Goal: Communication & Community: Answer question/provide support

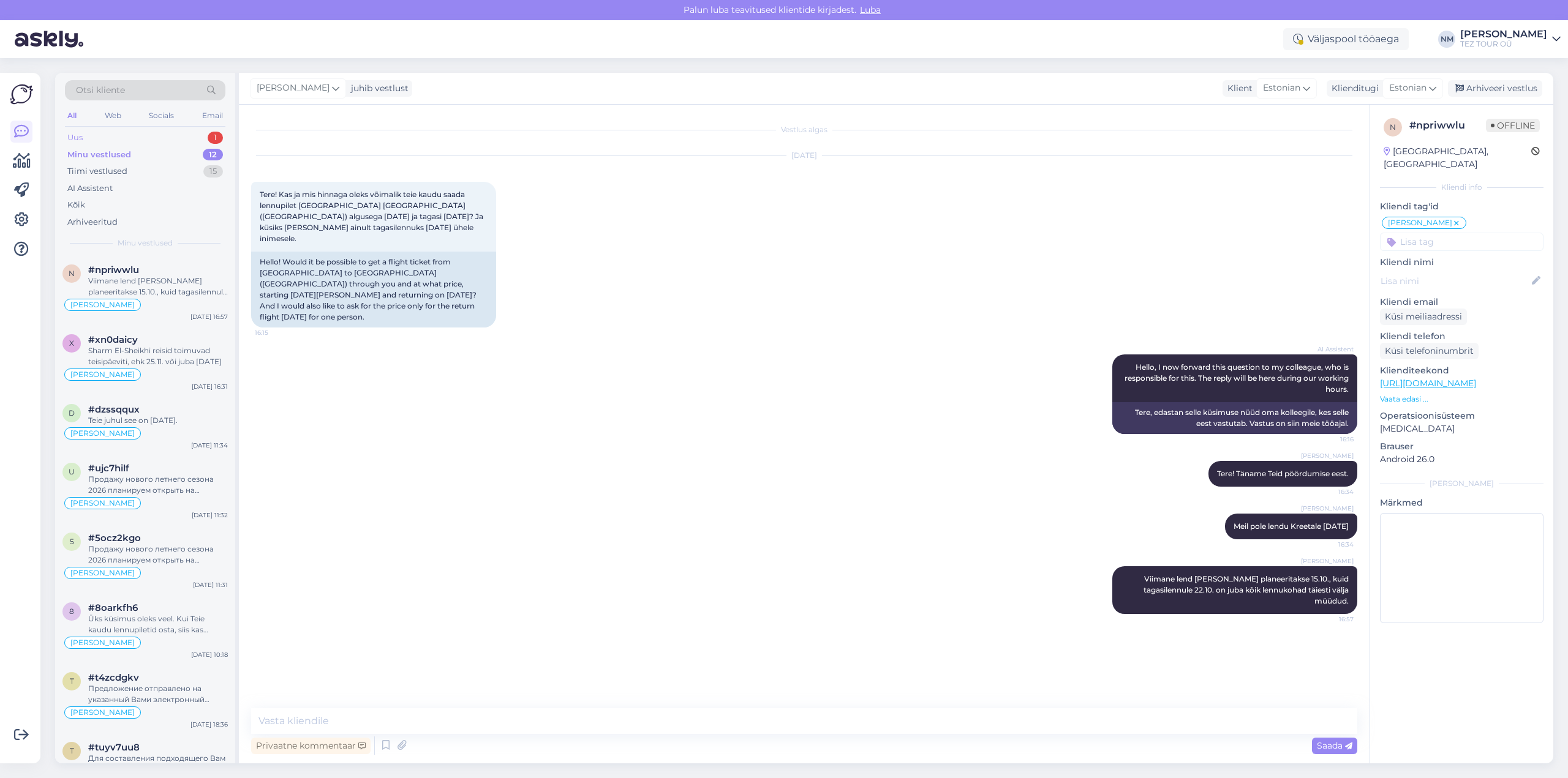
click at [193, 133] on div "Uus 1" at bounding box center [145, 138] width 161 height 17
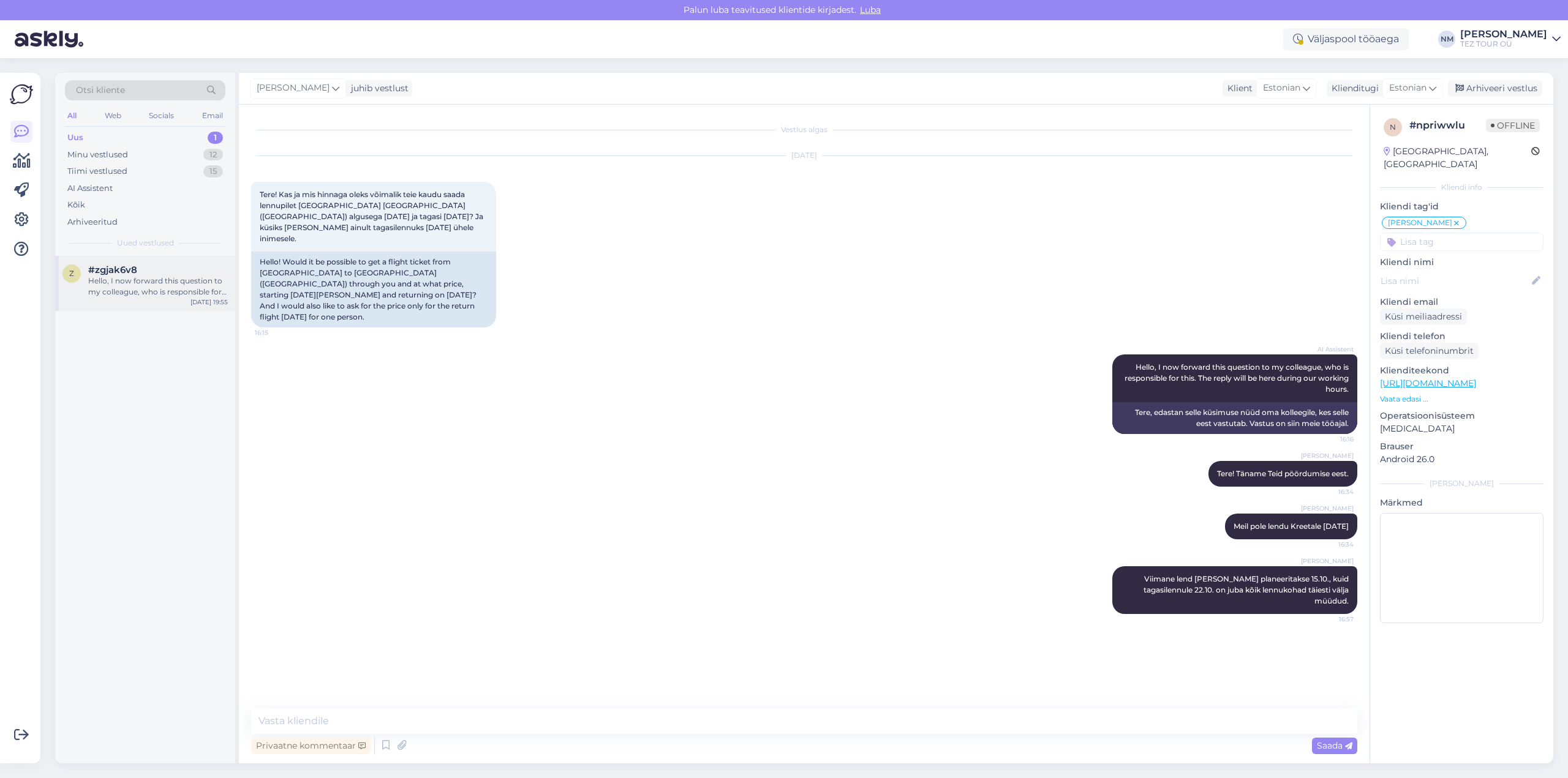
click at [195, 303] on div "[DATE] 19:55" at bounding box center [209, 302] width 37 height 9
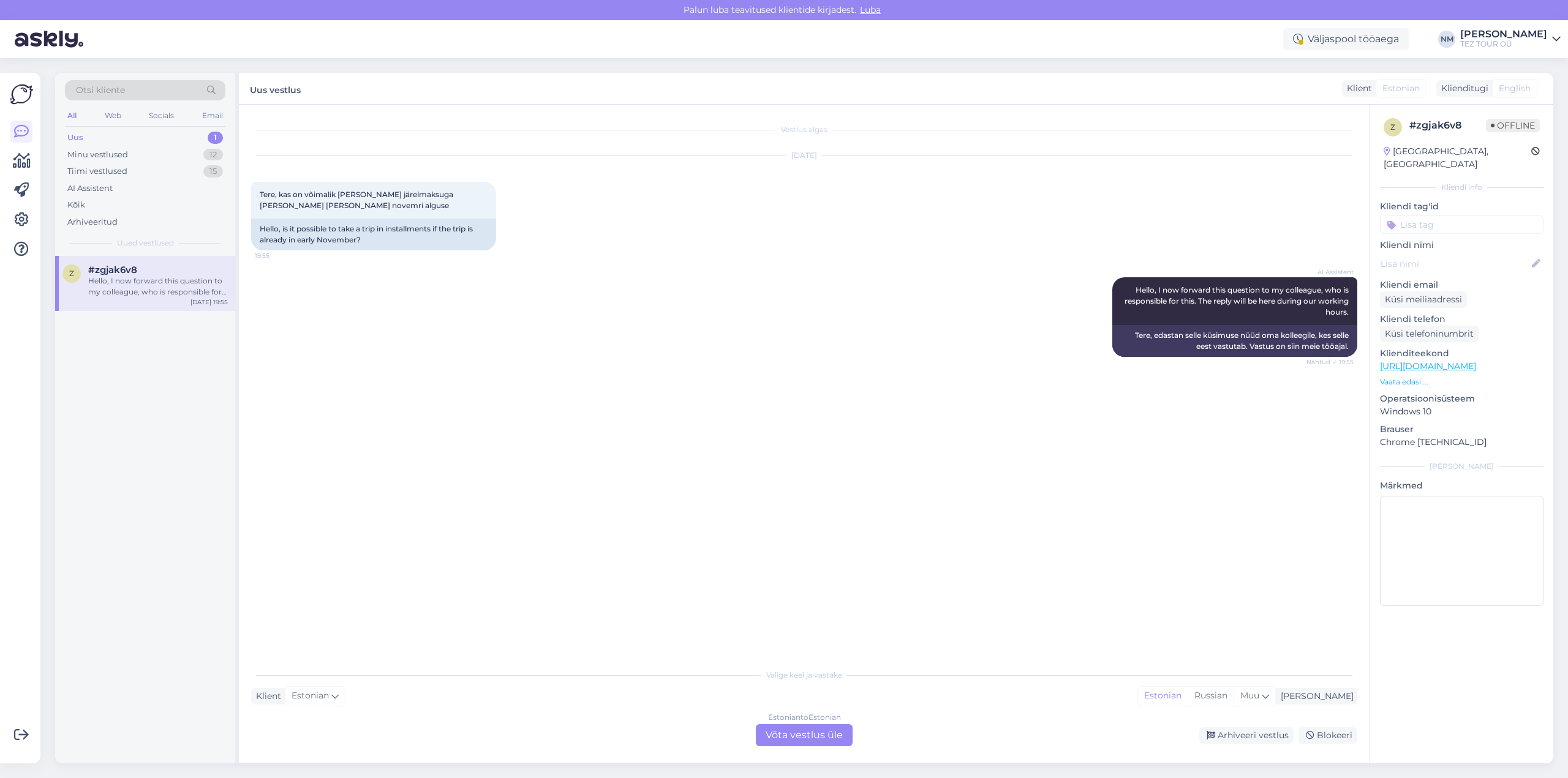
click at [814, 745] on div "Estonian to Estonian Võta vestlus üle" at bounding box center [804, 735] width 97 height 22
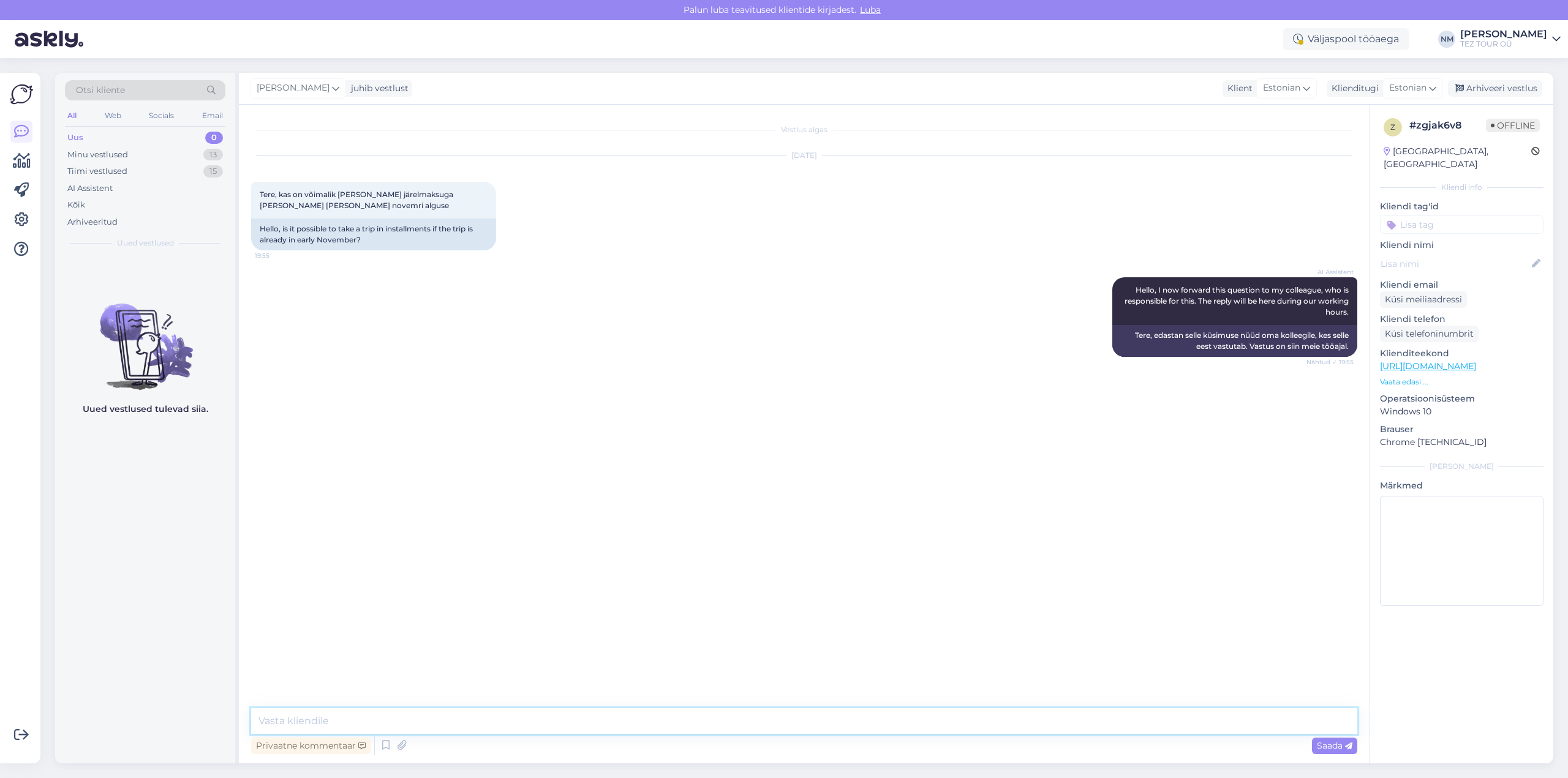
click at [748, 722] on textarea at bounding box center [803, 722] width 1106 height 26
type textarea "[PERSON_NAME]"
type textarea "Tere"
type textarea "Jah, on ikka :)"
type textarea "Palun saatke enda e-posti aadress ja ma saadan pakkumised Teie e-postile."
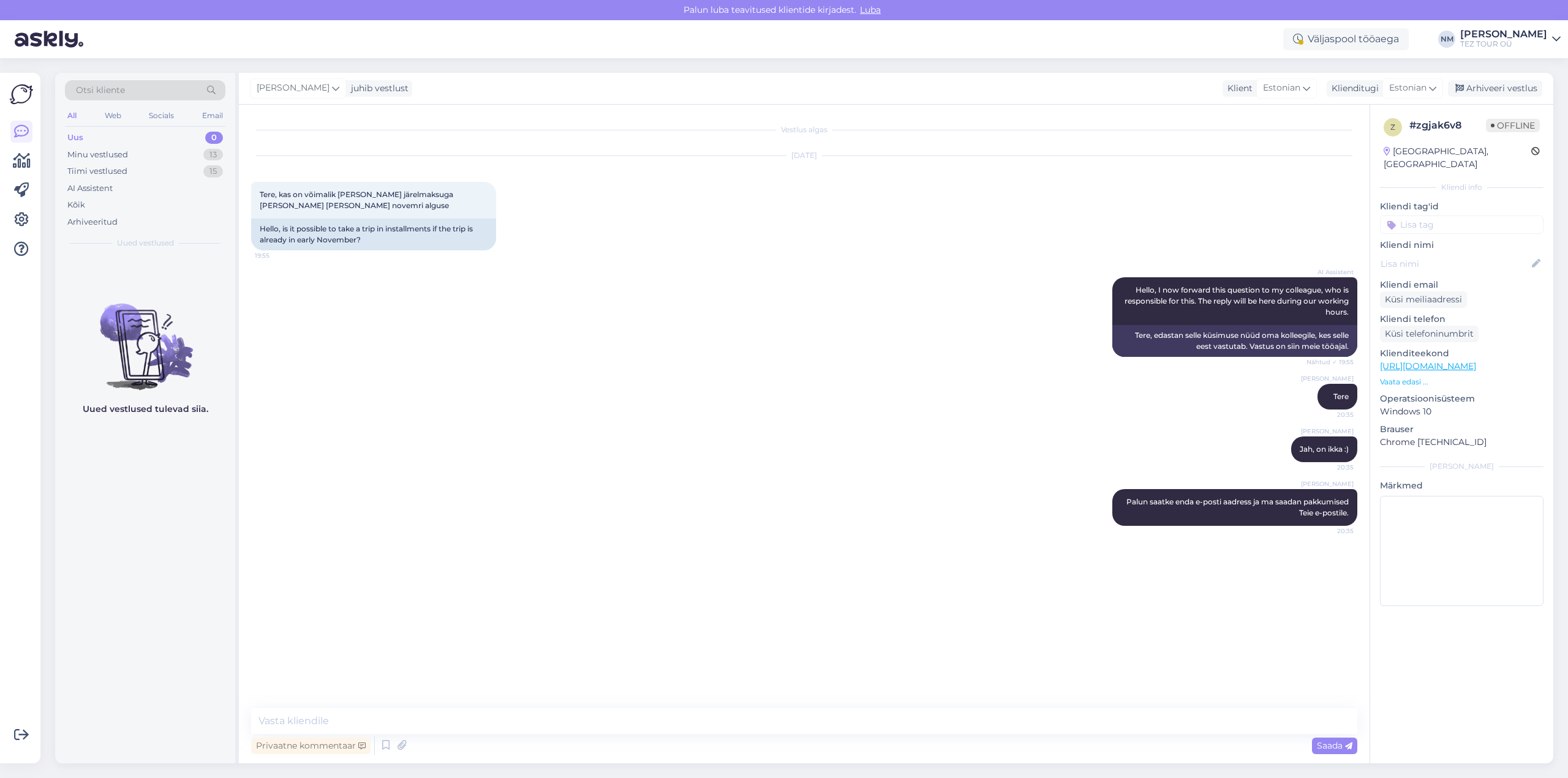
drag, startPoint x: 1428, startPoint y: 207, endPoint x: 1429, endPoint y: 213, distance: 6.1
click at [1429, 216] on input at bounding box center [1461, 225] width 164 height 18
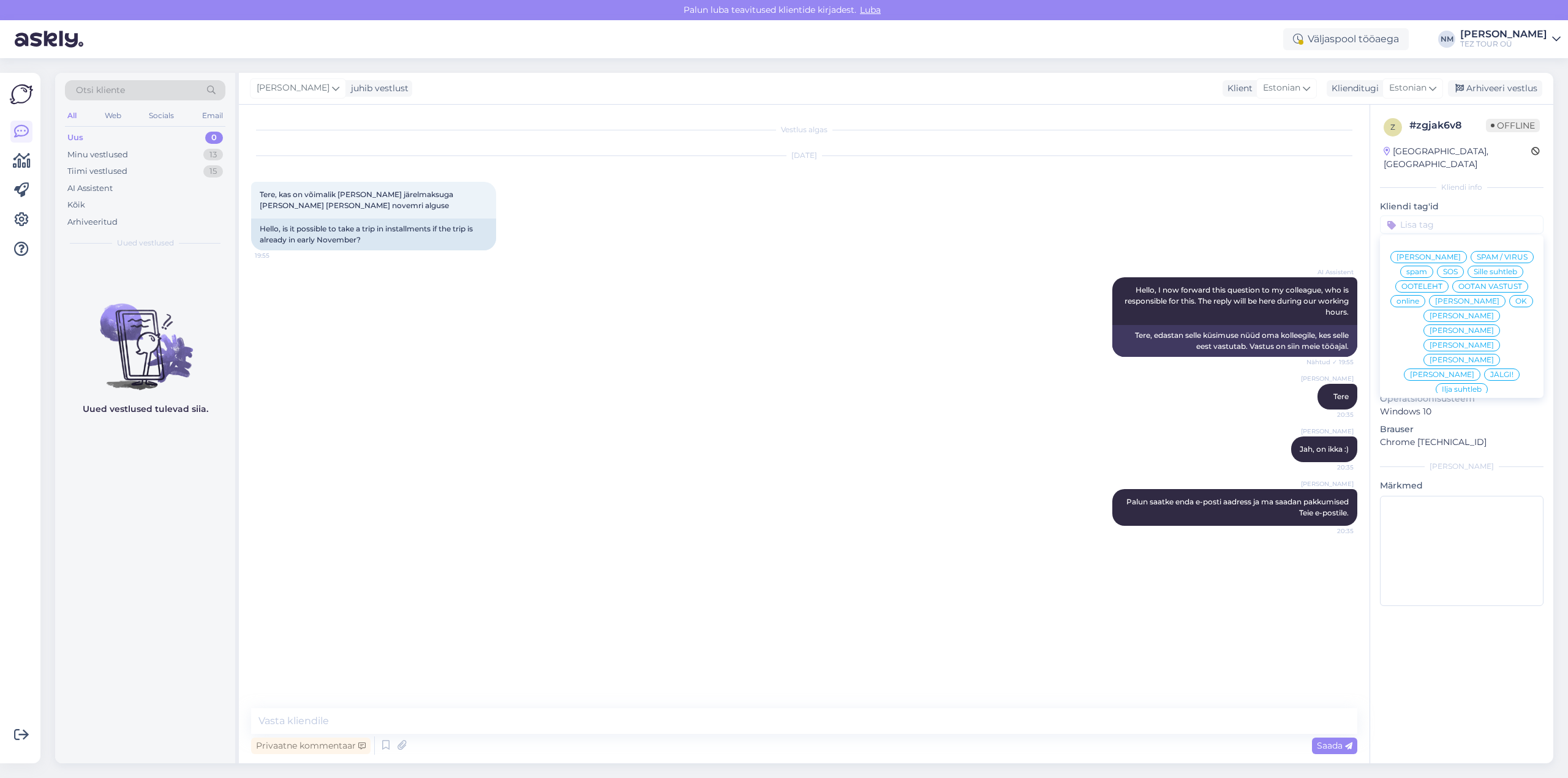
click at [1429, 317] on span "[PERSON_NAME]" at bounding box center [1461, 316] width 64 height 8
